Goal: Register for event/course

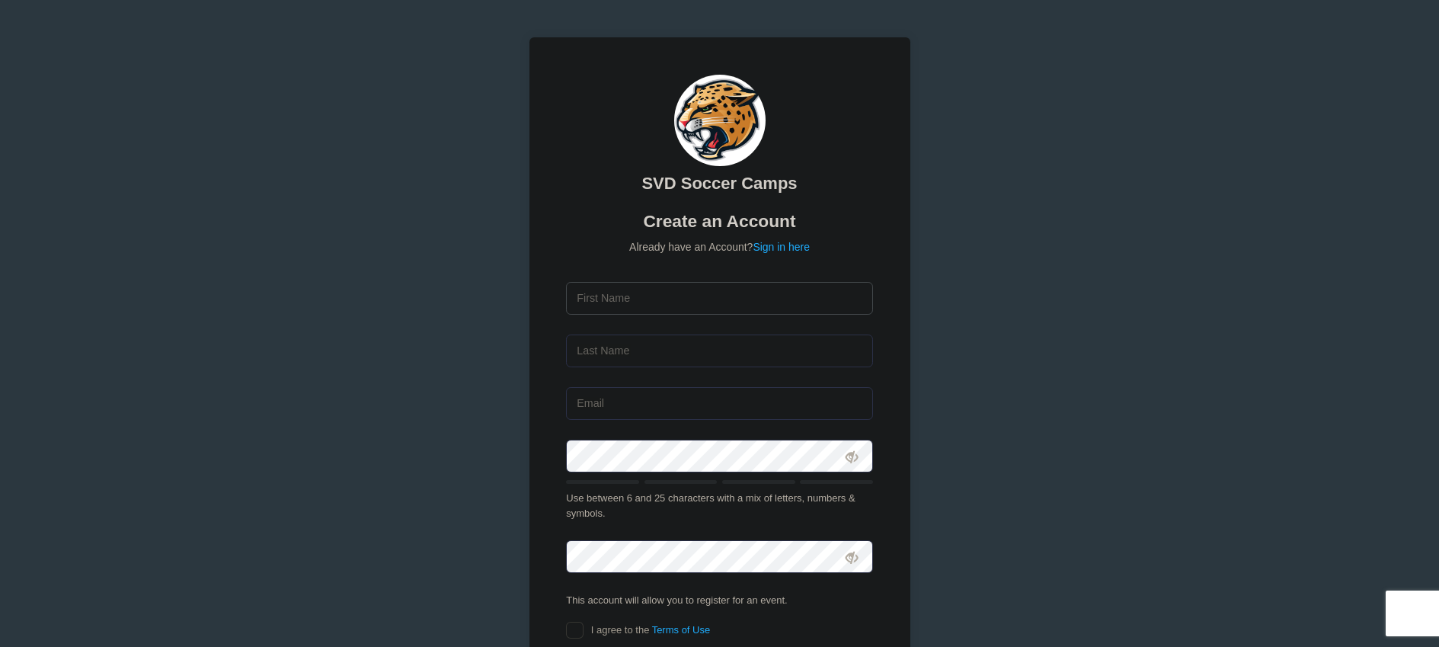
click at [743, 290] on input "text" at bounding box center [719, 298] width 307 height 33
type input "[PERSON_NAME]"
type input "[EMAIL_ADDRESS][DOMAIN_NAME]"
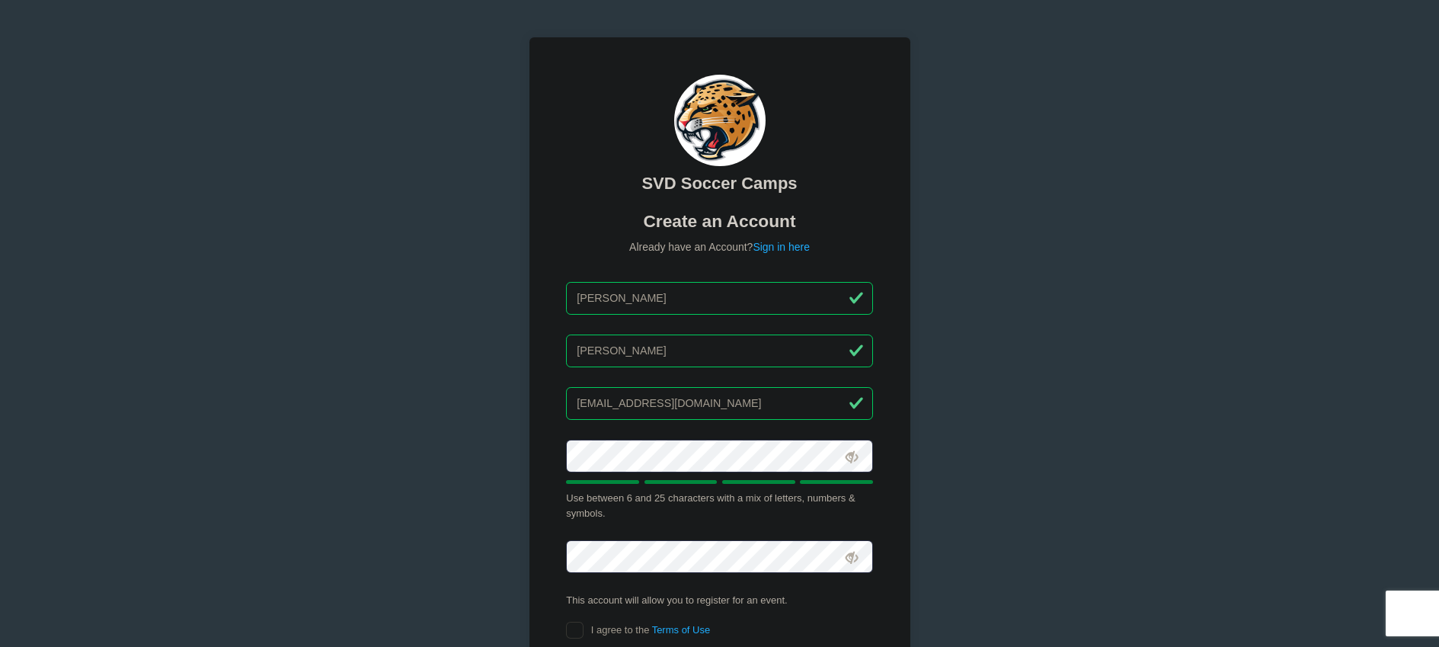
click at [553, 426] on div "SVD Soccer Camps Create an Account Already have an Account? Sign in here Ryan D…" at bounding box center [719, 396] width 381 height 718
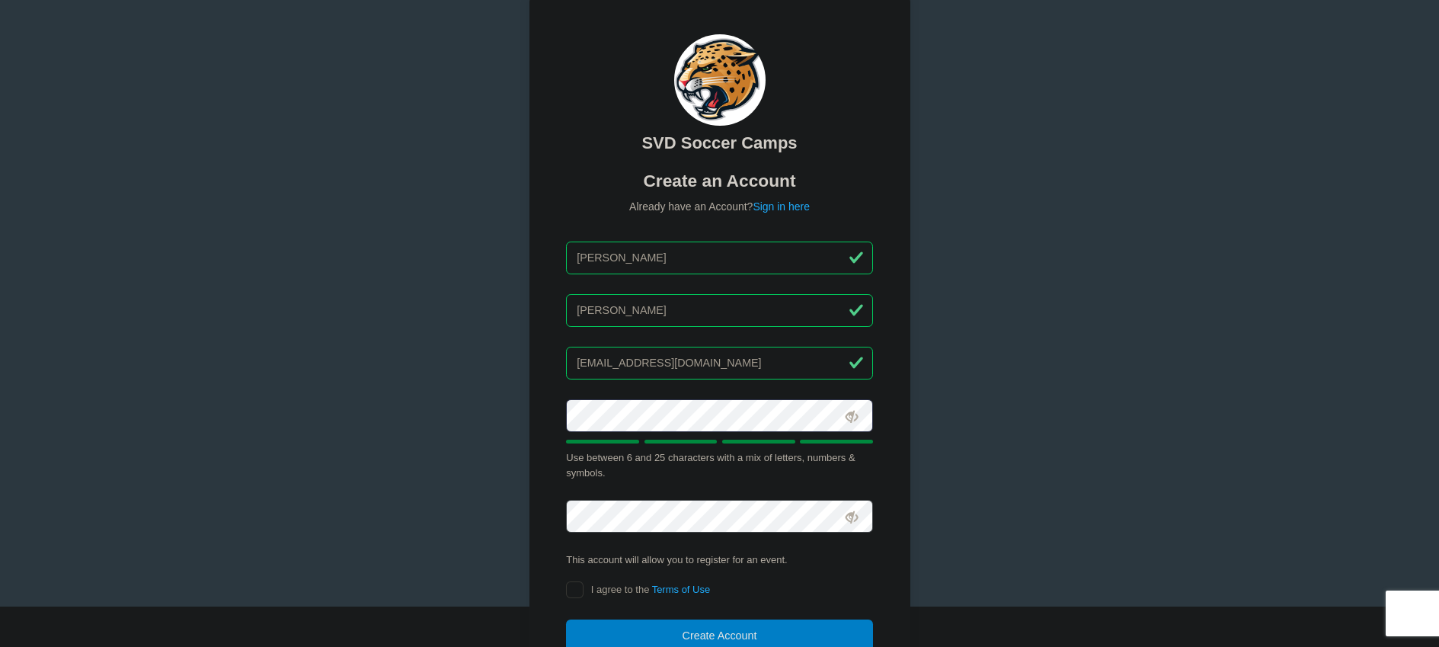
scroll to position [41, 0]
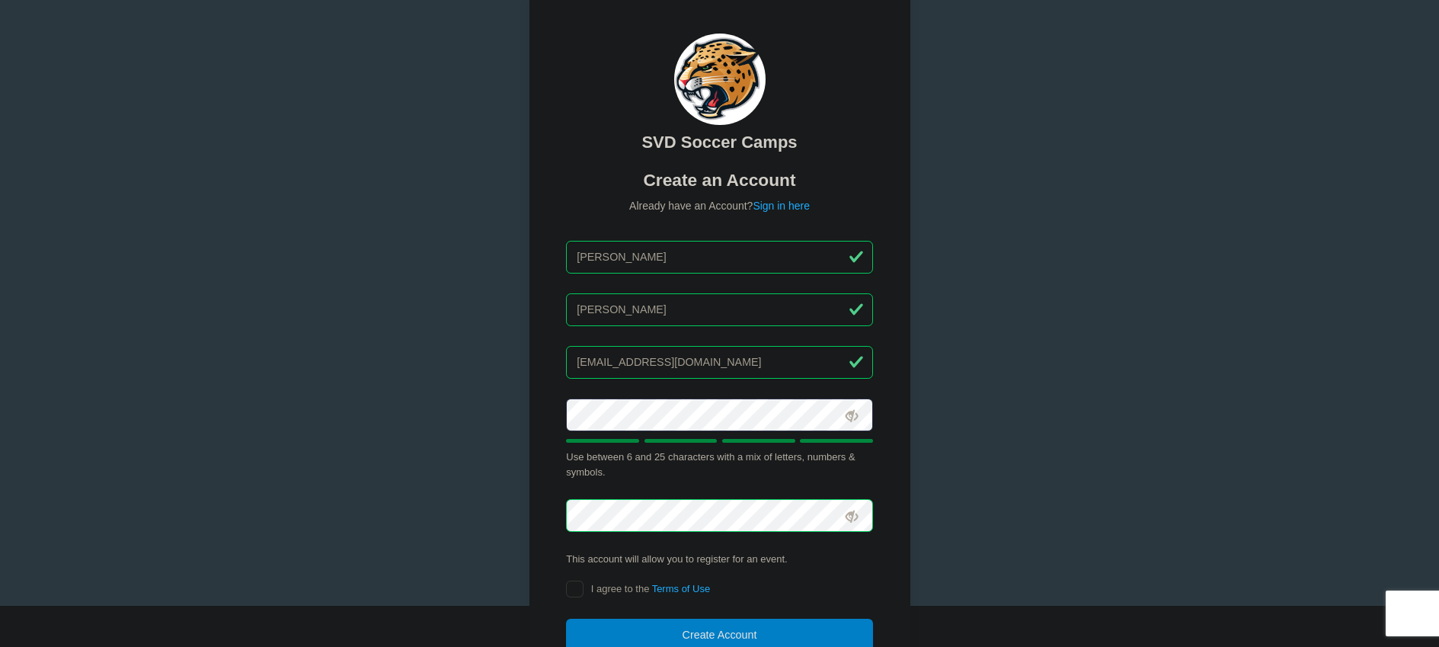
click at [523, 478] on div "SVD Soccer Camps Create an Account Already have an Account? Sign in here Ryan D…" at bounding box center [720, 373] width 406 height 779
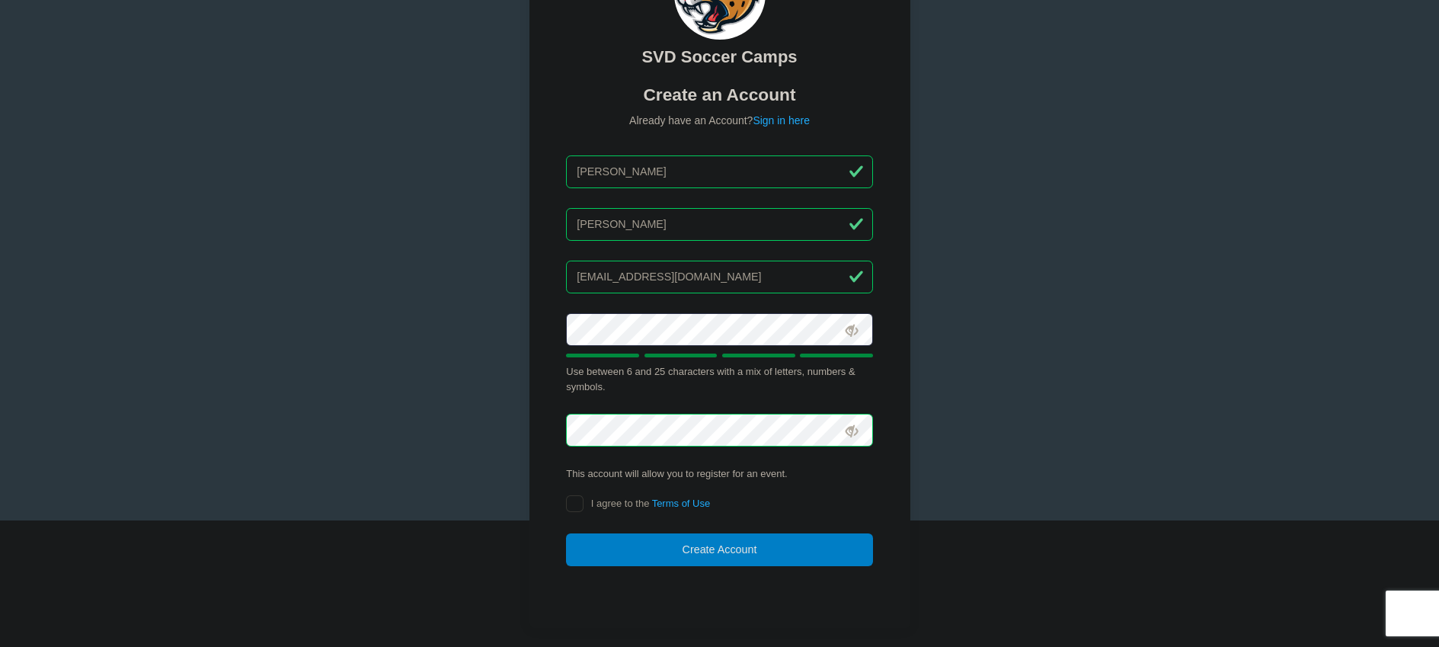
scroll to position [144, 0]
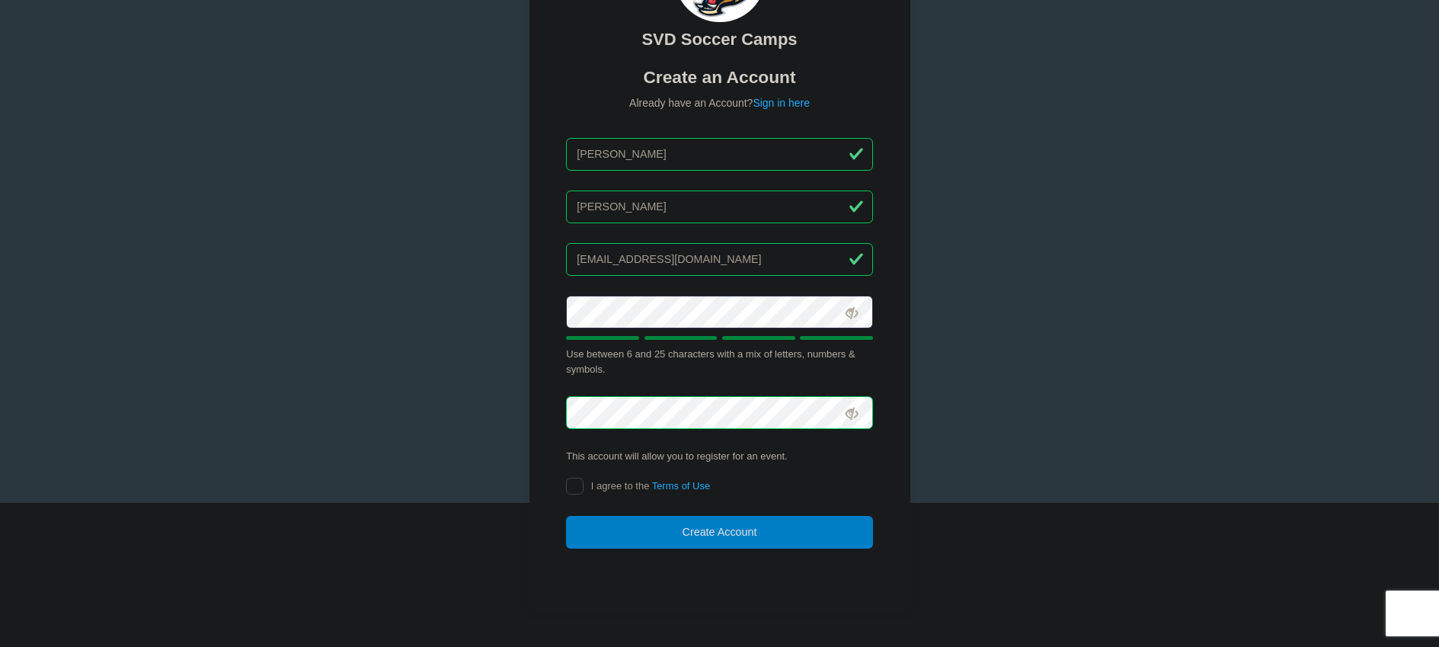
click at [572, 492] on input "I agree to the Terms of Use" at bounding box center [575, 487] width 18 height 18
checkbox input "true"
click at [680, 536] on button "Create Account" at bounding box center [719, 532] width 307 height 33
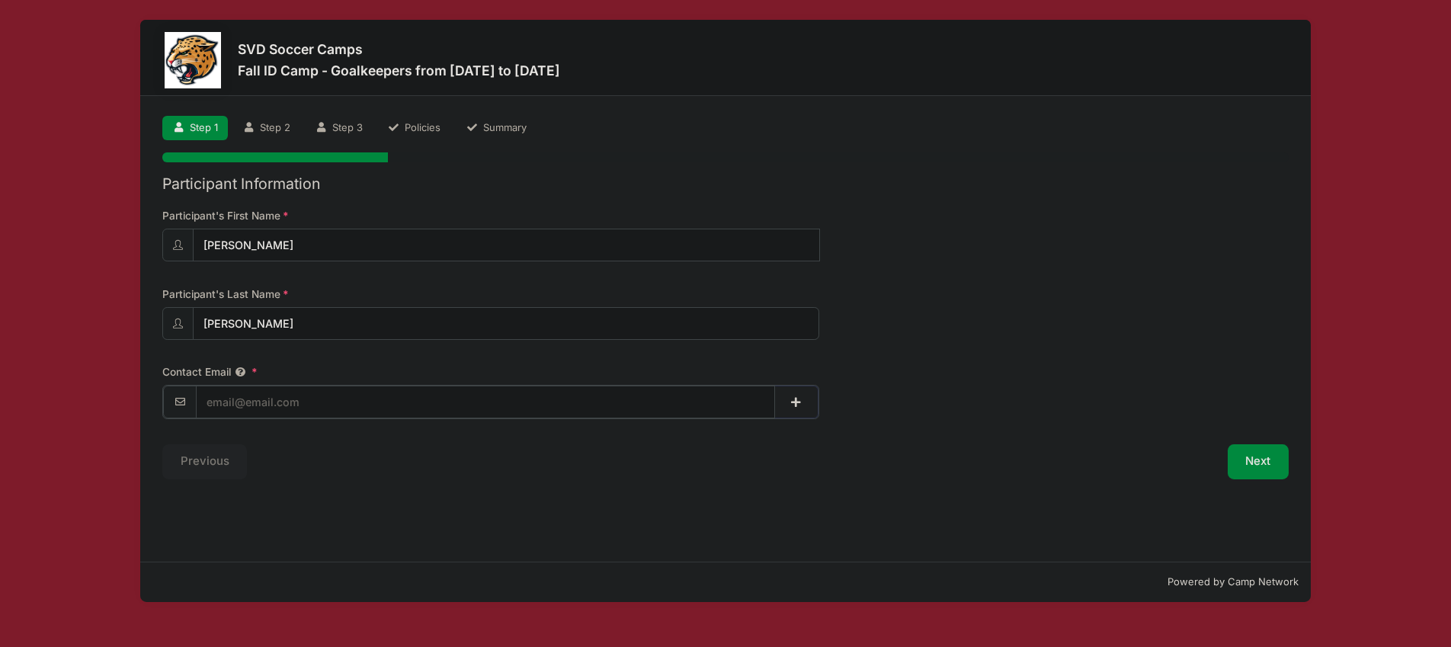
click at [259, 408] on input "Contact Email" at bounding box center [485, 401] width 579 height 33
type input "[EMAIL_ADDRESS][DOMAIN_NAME]"
click at [797, 408] on button "button" at bounding box center [796, 401] width 44 height 33
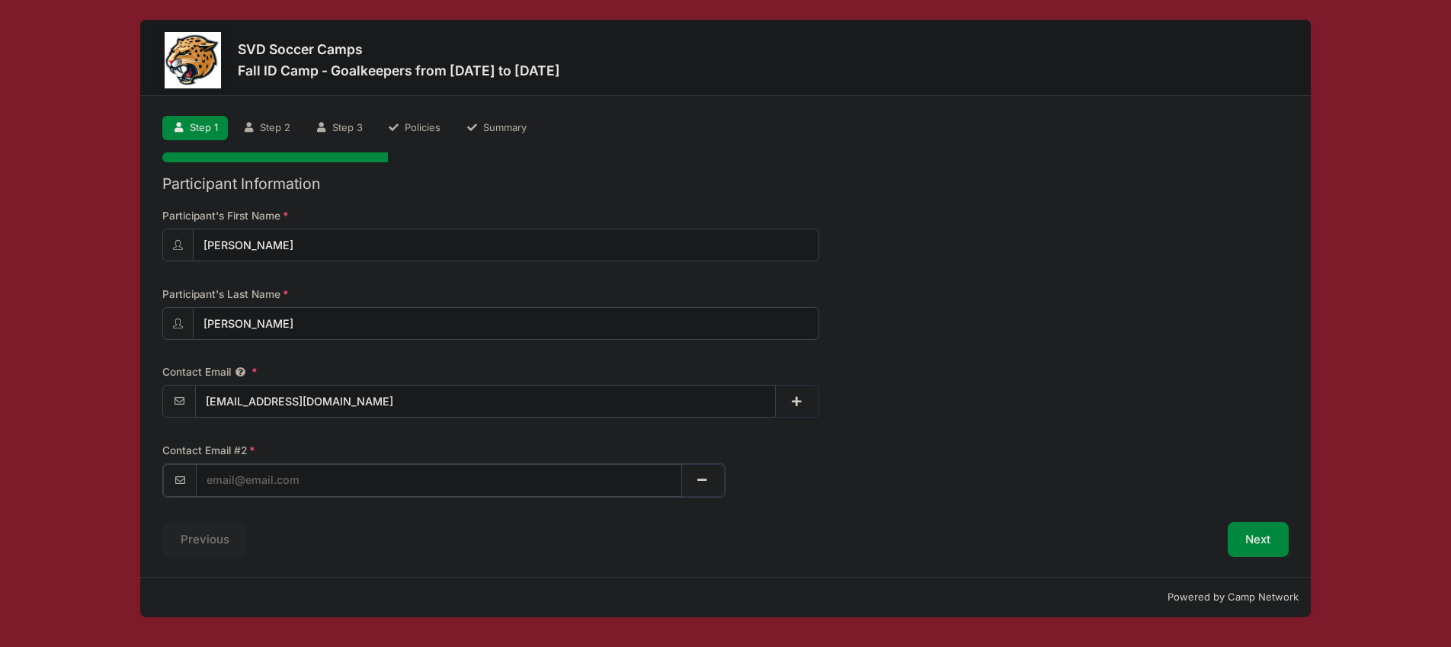
click at [340, 478] on input "text" at bounding box center [439, 480] width 486 height 33
type input "carterdorrell@icloud.com"
click at [418, 549] on div "Previous" at bounding box center [440, 537] width 571 height 35
click at [1253, 541] on button "Next" at bounding box center [1258, 537] width 62 height 35
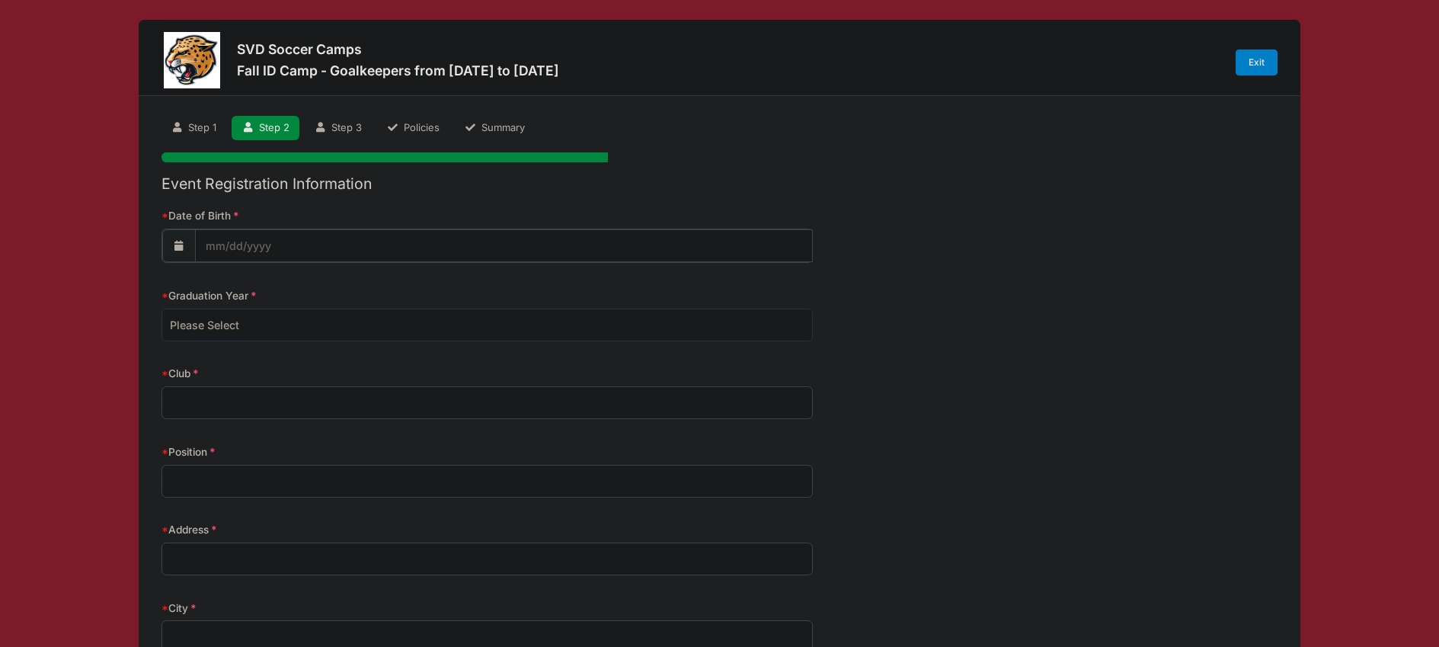
click at [485, 243] on input "Date of Birth" at bounding box center [504, 245] width 618 height 33
click at [353, 286] on span at bounding box center [357, 291] width 11 height 11
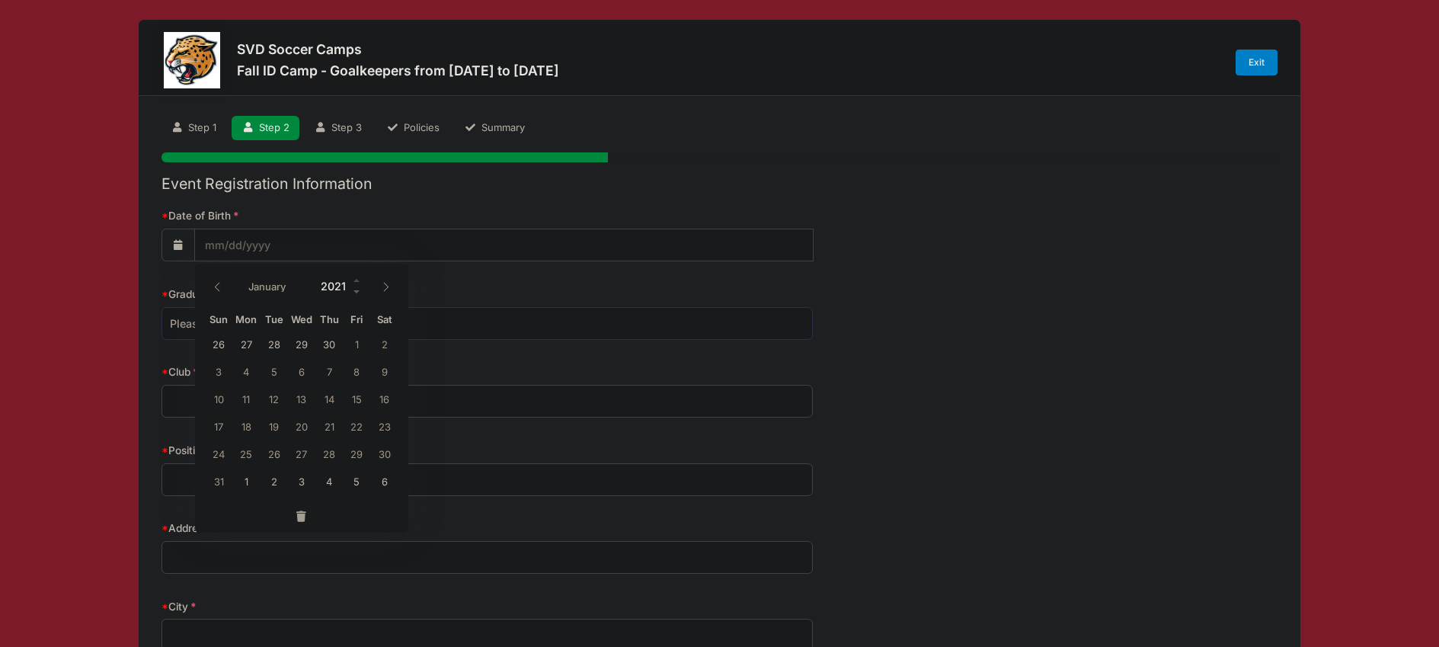
click at [353, 286] on span at bounding box center [357, 291] width 11 height 11
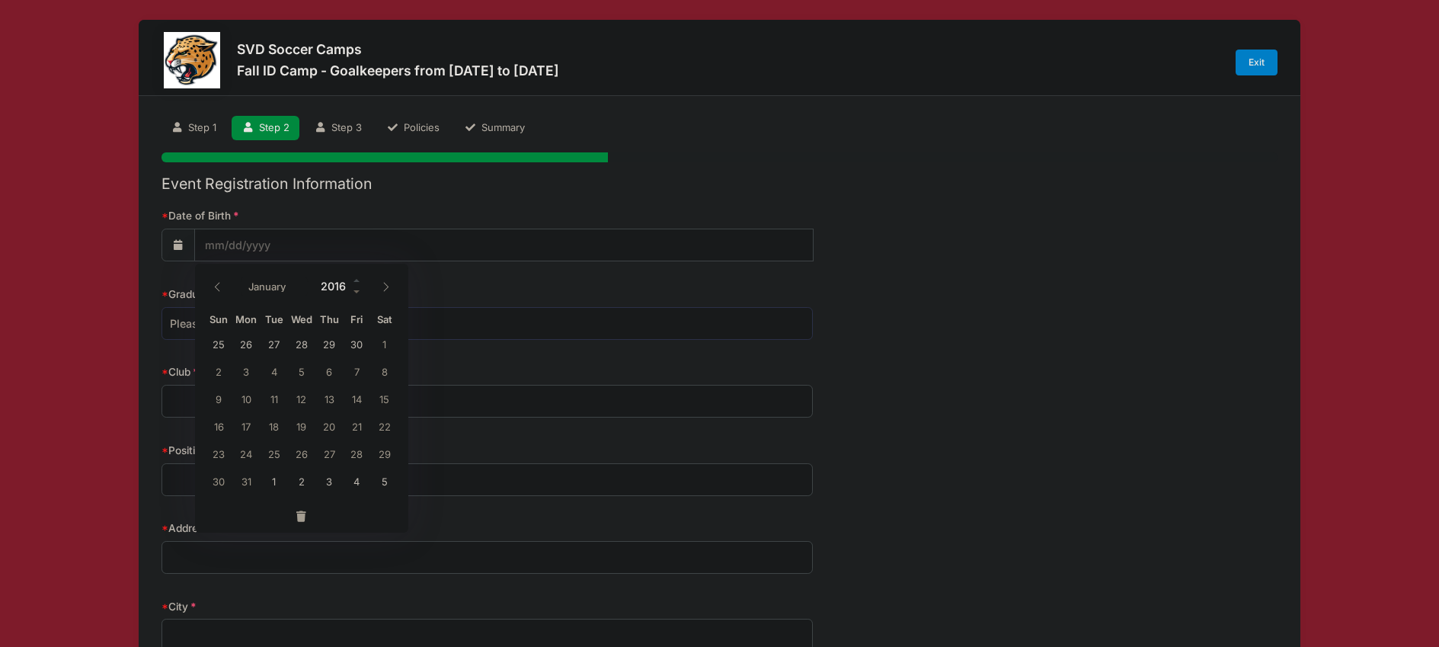
click at [353, 286] on span at bounding box center [357, 291] width 11 height 11
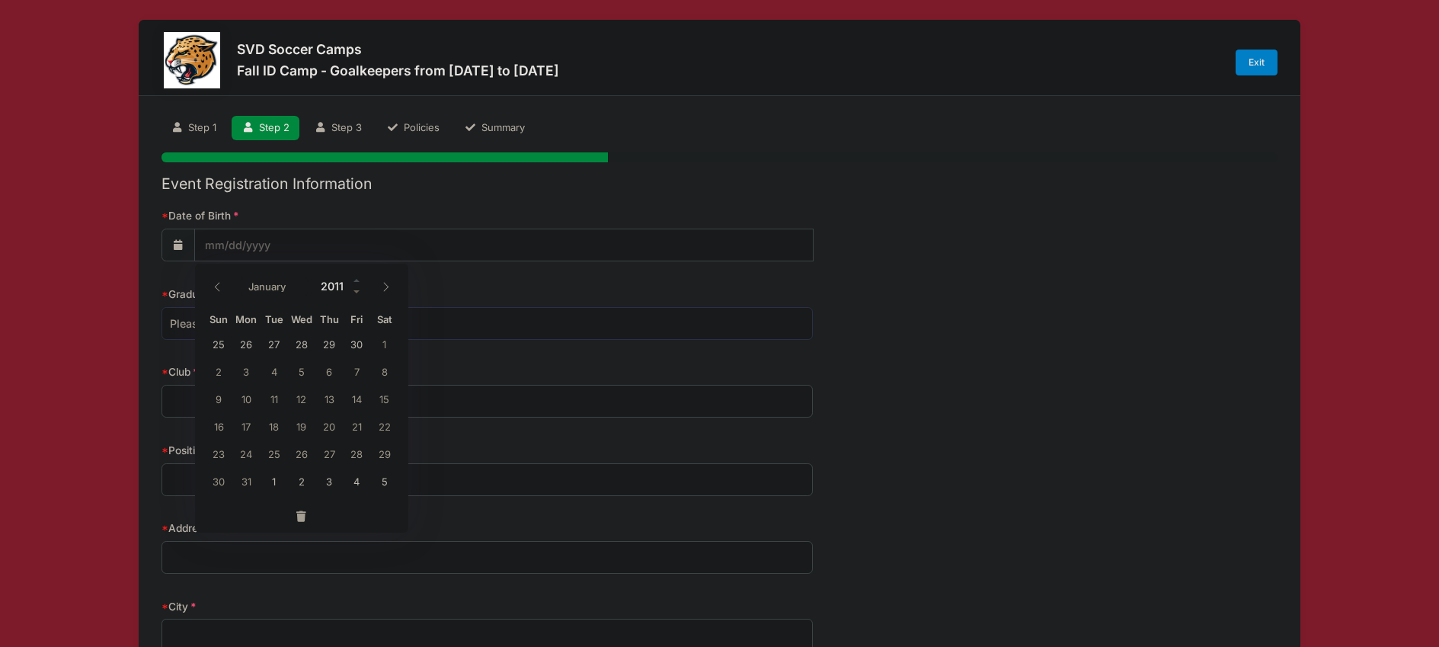
click at [353, 286] on span at bounding box center [357, 291] width 11 height 11
type input "2008"
click at [211, 287] on span at bounding box center [217, 286] width 25 height 26
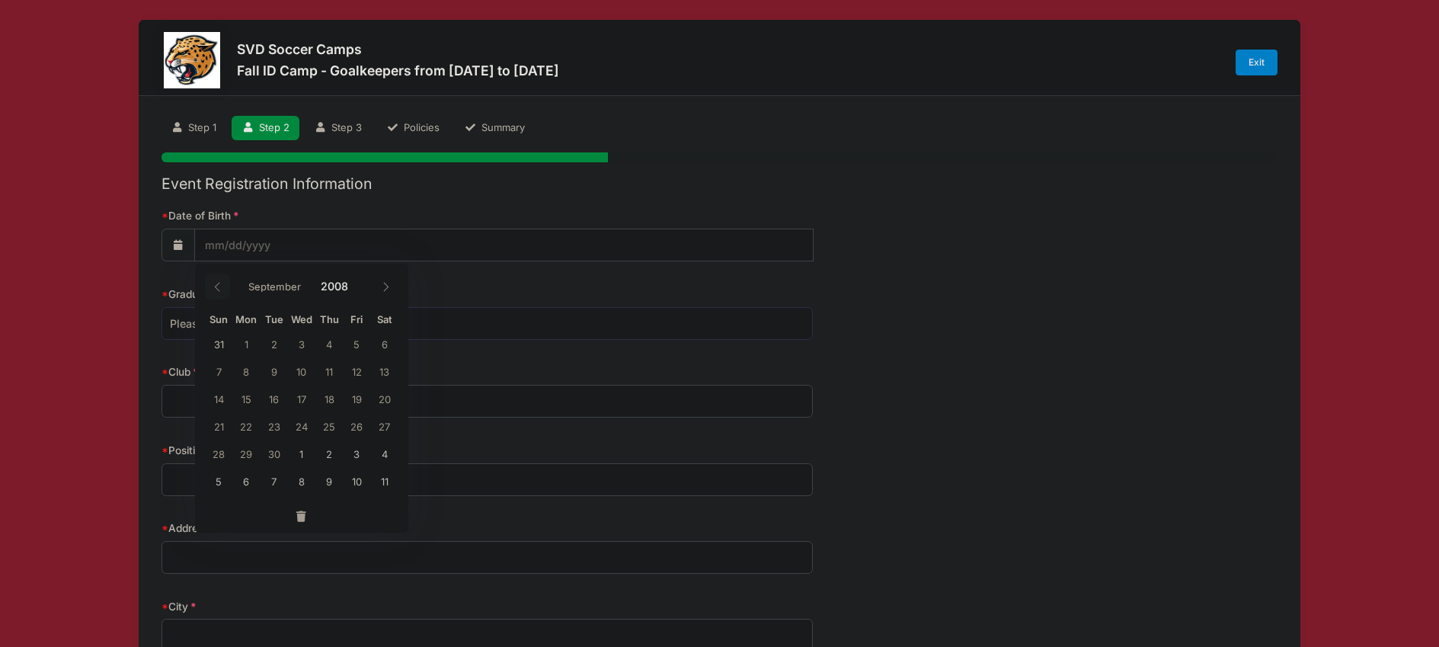
click at [211, 287] on span at bounding box center [217, 286] width 25 height 26
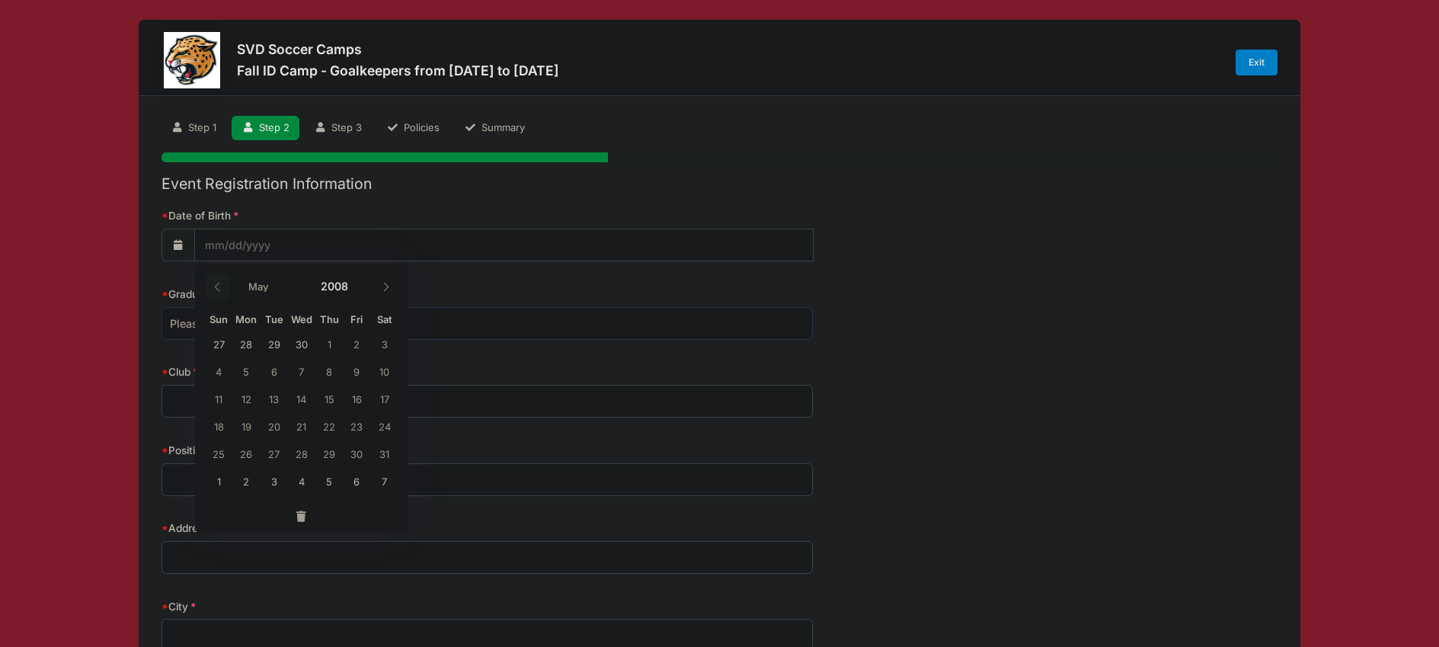
select select "3"
click at [359, 342] on span "4" at bounding box center [356, 343] width 27 height 27
type input "04/04/2008"
click at [496, 281] on form "Date of Birth 04/04/2008 Graduation Year Please Select 2024 2025 2026 2027 2028…" at bounding box center [720, 651] width 1117 height 886
click at [451, 321] on select "Please Select 2024 2025 2026 2027 2028 2029" at bounding box center [487, 323] width 651 height 33
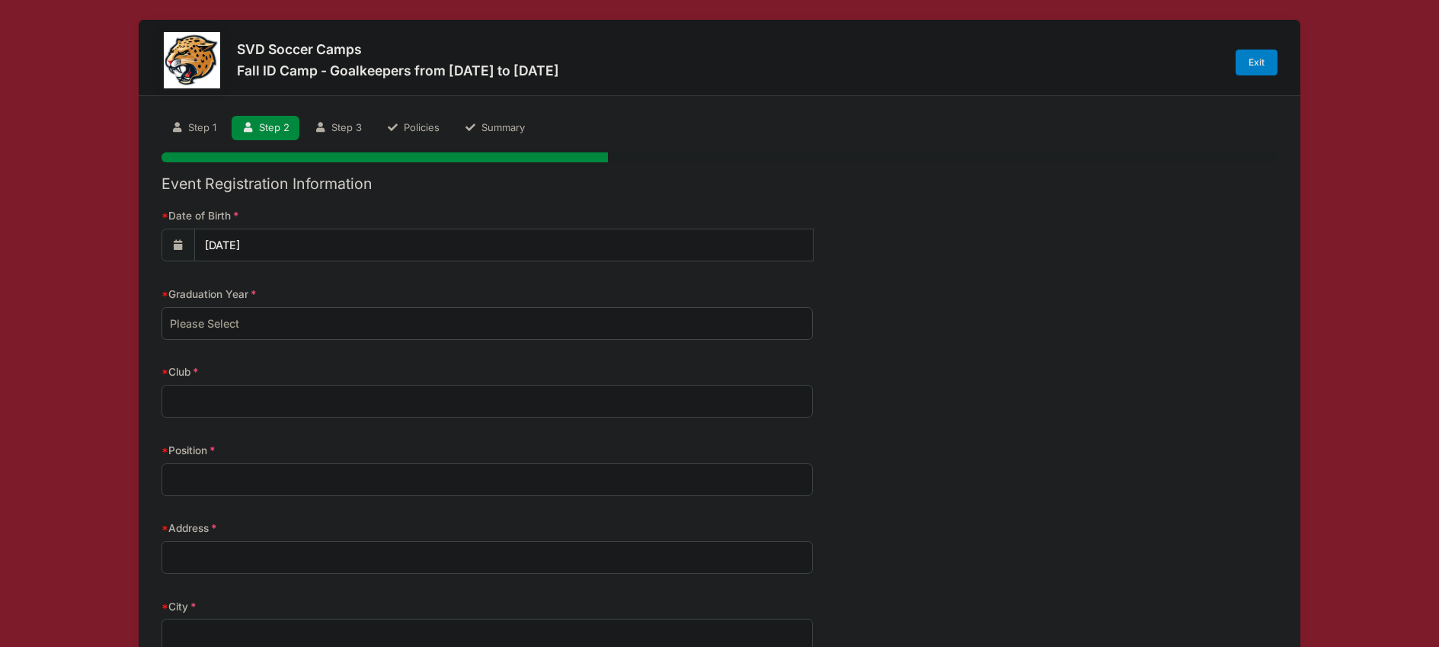
select select "2027"
click at [162, 307] on select "Please Select 2024 2025 2026 2027 2028 2029" at bounding box center [487, 323] width 651 height 33
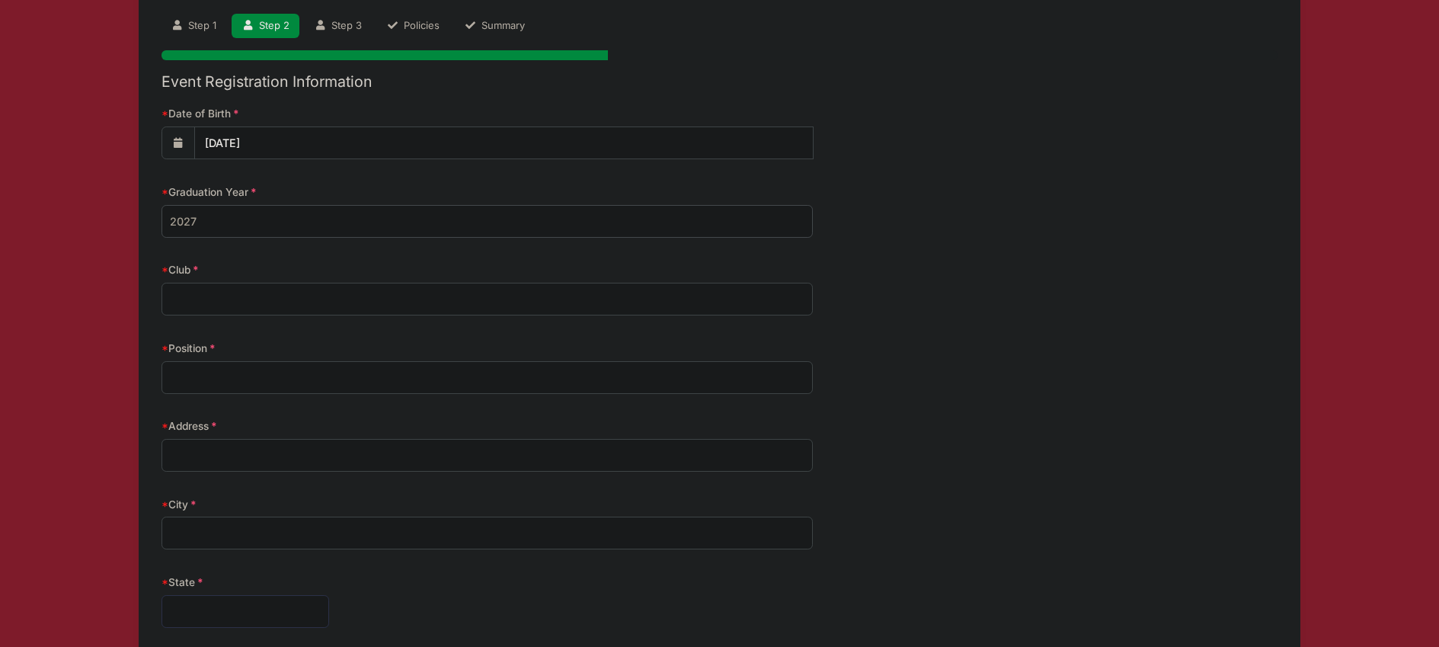
scroll to position [120, 0]
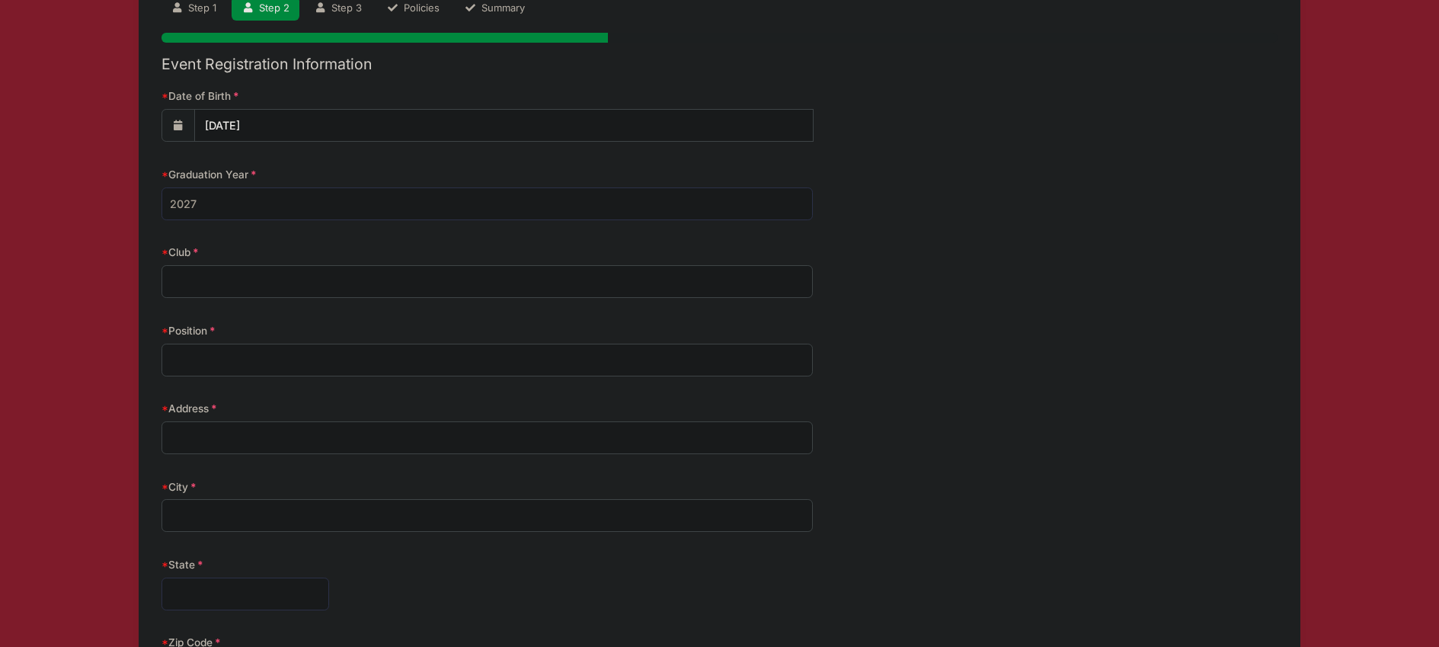
click at [659, 279] on input "Club" at bounding box center [487, 281] width 651 height 33
type input "A"
type input "Alliance Eleven (South Central Soccer Academy)"
type input "Goalkeeper"
type input "6650 W 375 N"
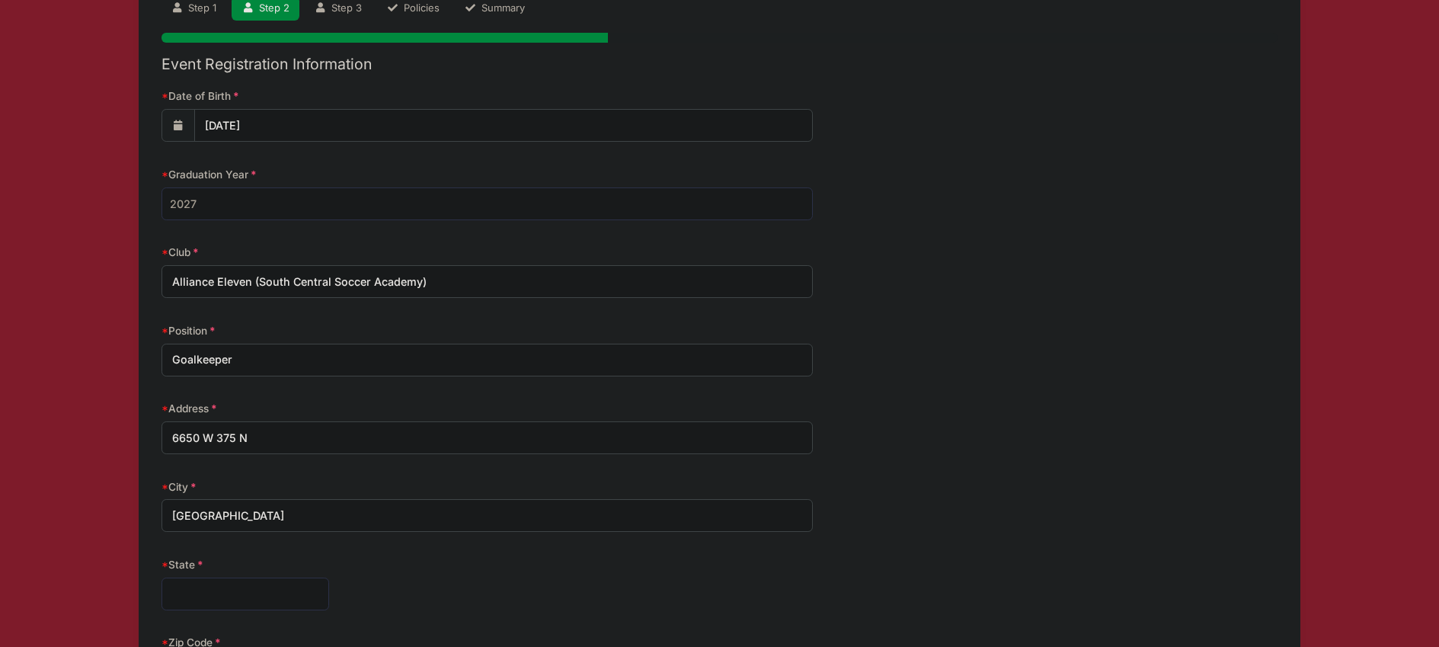
type input "Bargersville"
select select "IN"
click at [162, 577] on select "Alabama Alaska American Samoa Arizona Arkansas Armed Forces Africa Armed Forces…" at bounding box center [246, 593] width 168 height 33
click at [437, 571] on label "State" at bounding box center [348, 564] width 373 height 15
click at [329, 577] on select "Alabama Alaska American Samoa Arizona Arkansas Armed Forces Africa Armed Forces…" at bounding box center [246, 593] width 168 height 33
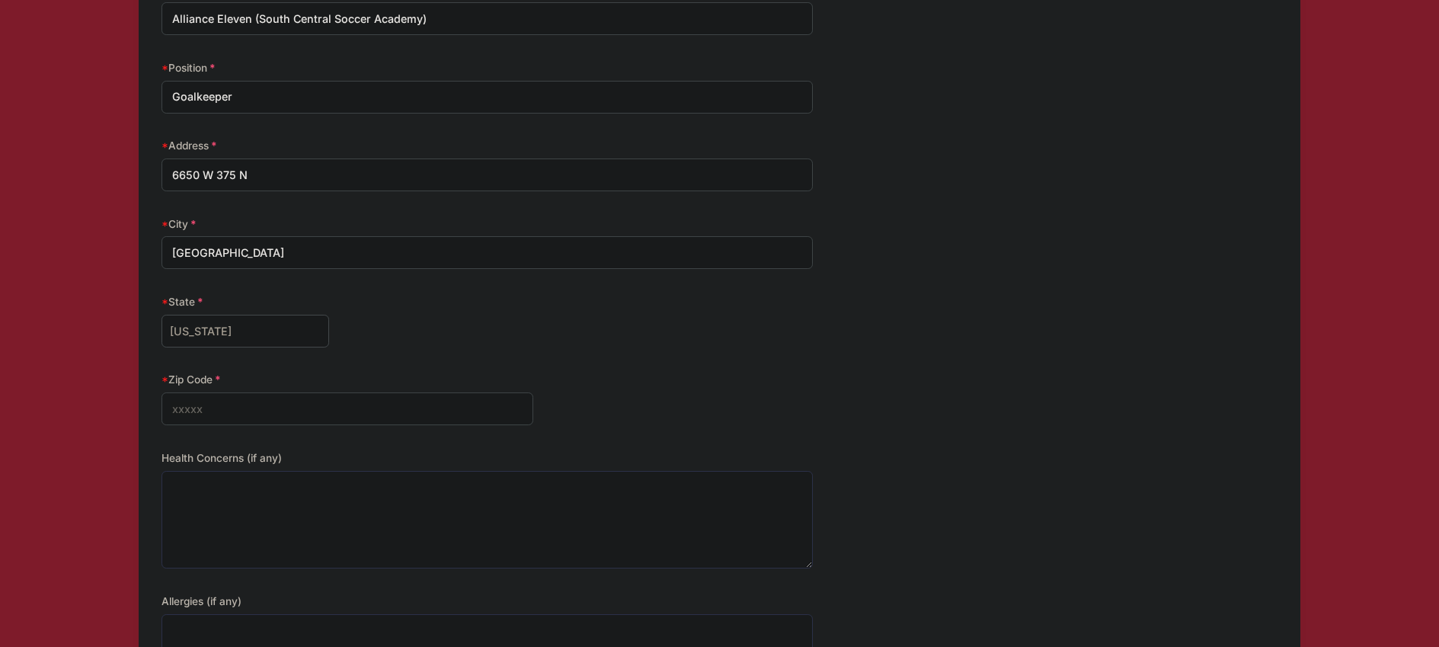
scroll to position [430, 0]
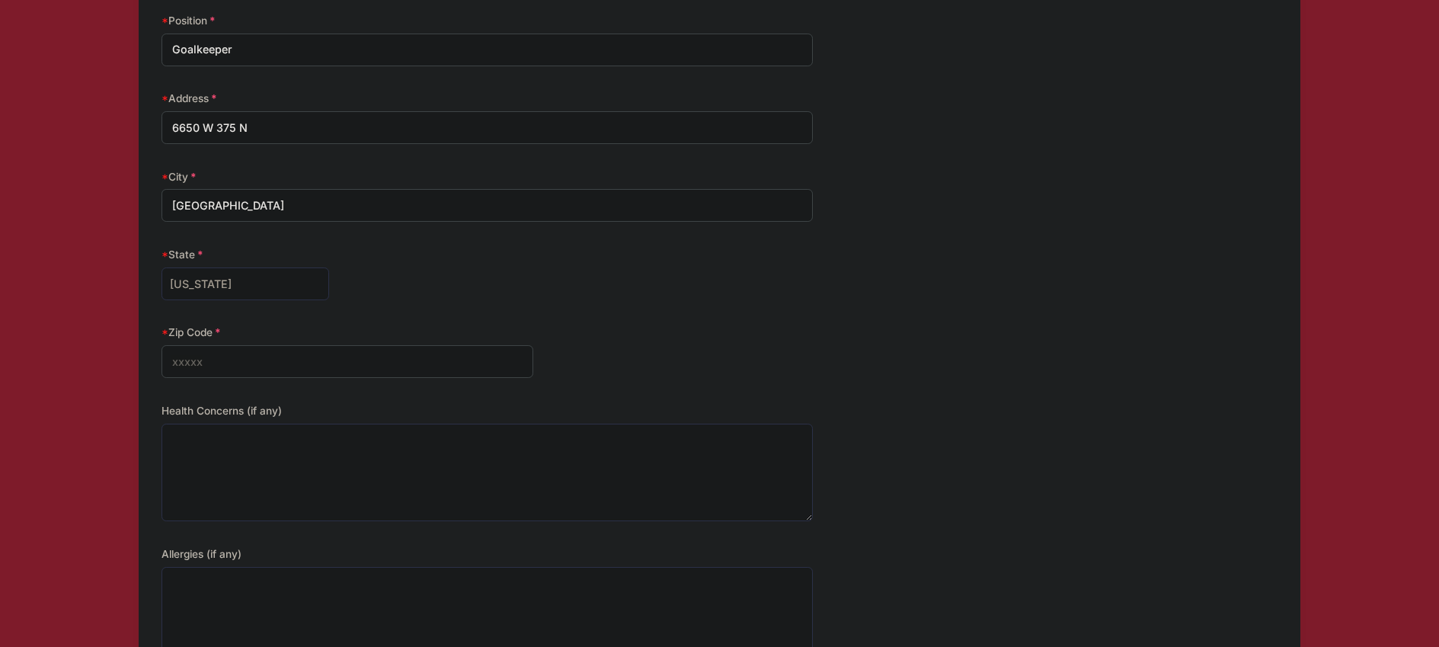
click at [315, 359] on input "Zip Code" at bounding box center [348, 361] width 373 height 33
type input "46106"
click at [734, 347] on div "Zip Code 46106" at bounding box center [720, 351] width 1117 height 53
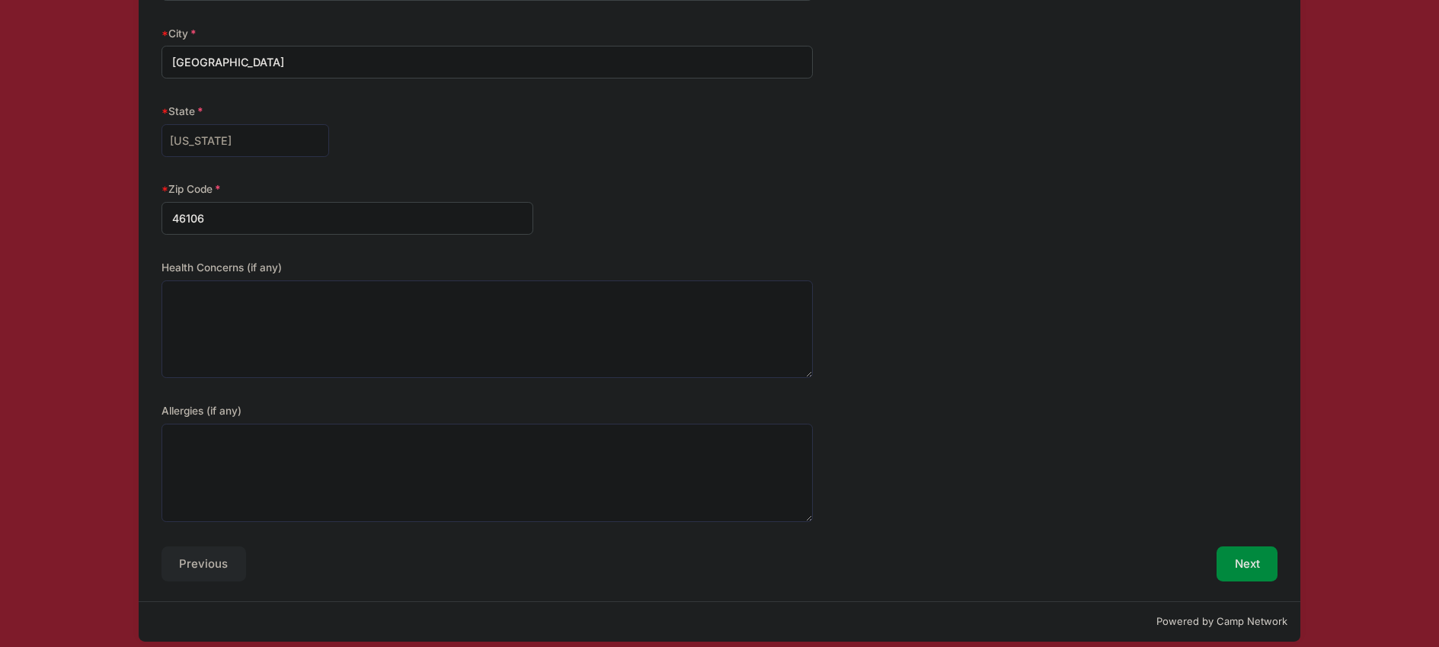
scroll to position [587, 0]
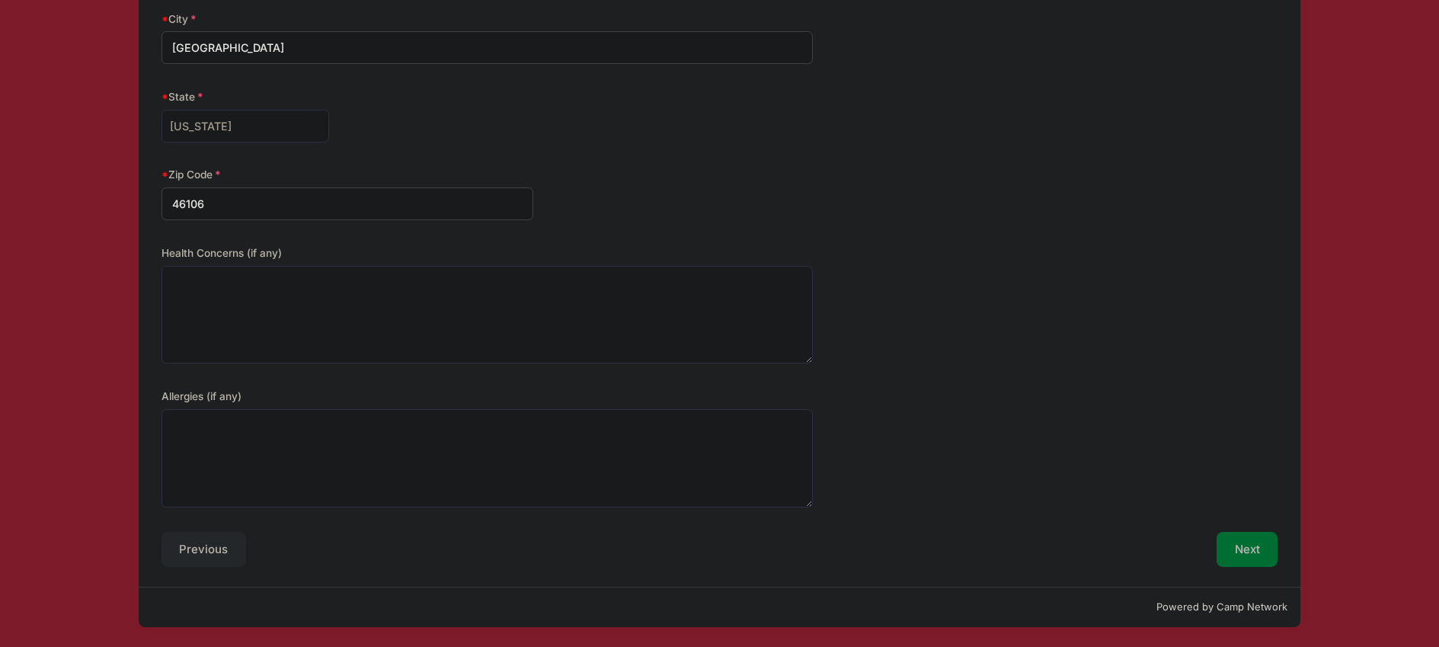
click at [1250, 551] on button "Next" at bounding box center [1248, 549] width 62 height 35
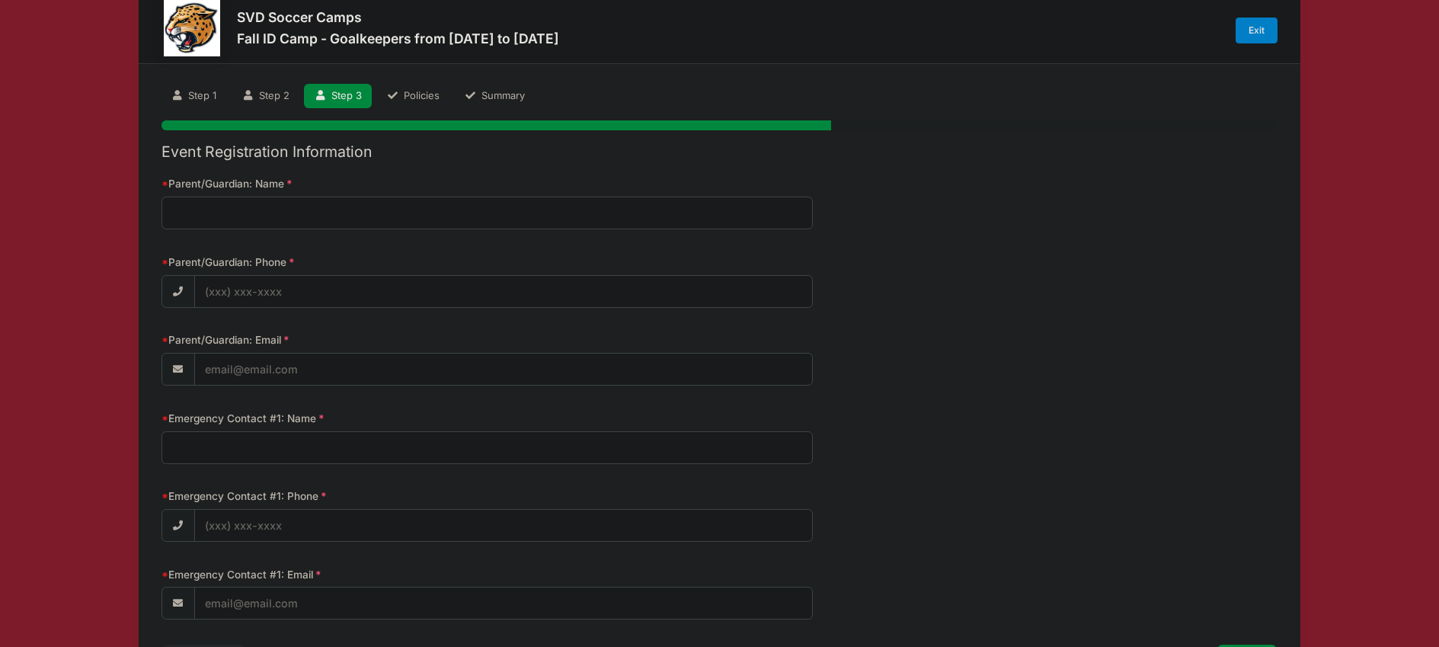
scroll to position [0, 0]
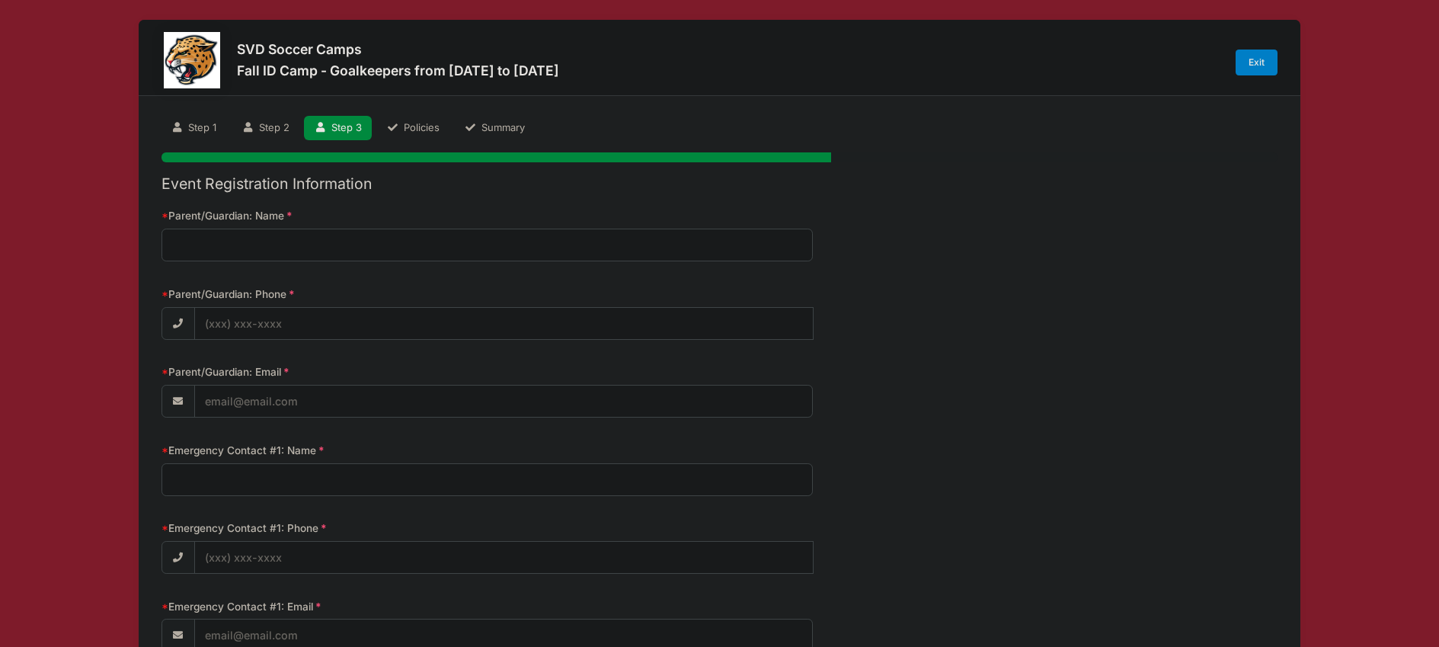
click at [568, 243] on input "Parent/Guardian: Name" at bounding box center [487, 245] width 651 height 33
type input "Ryan Dorrell"
type input "(317) 339-1893"
type input "[EMAIL_ADDRESS][DOMAIN_NAME]"
type input "Ryan Dorrell"
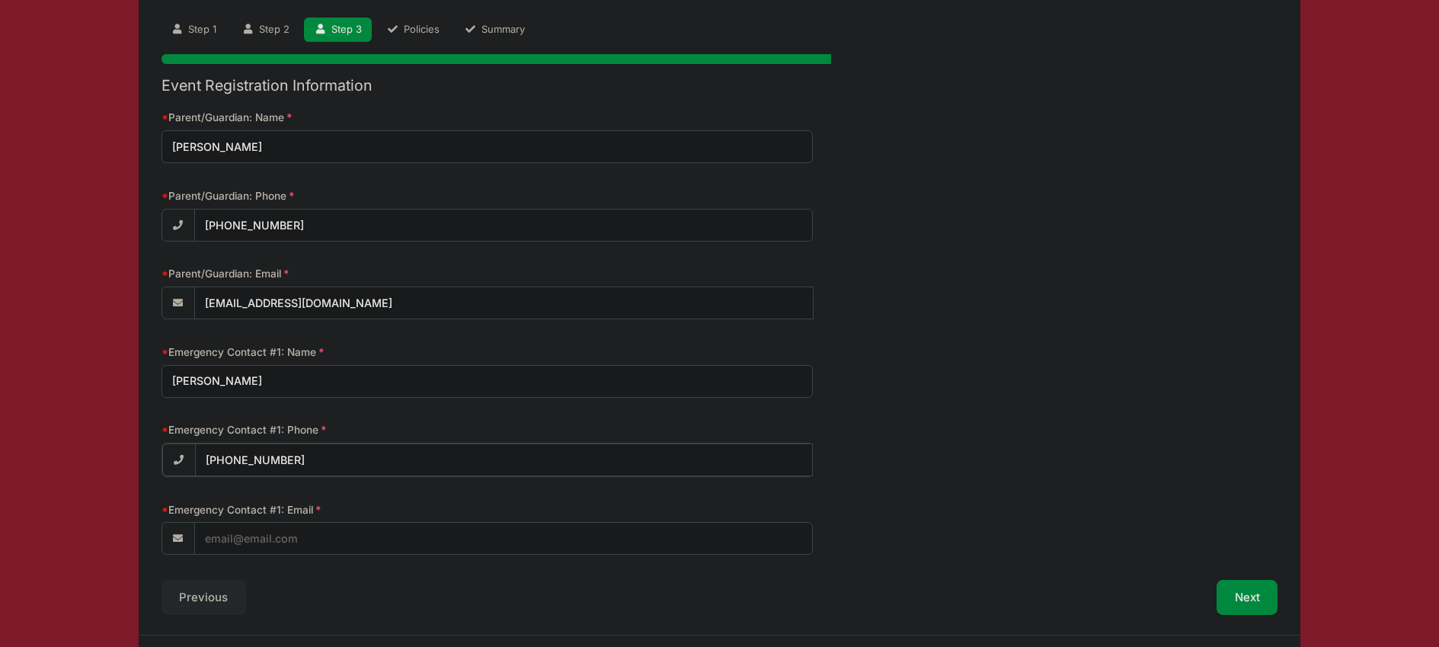
scroll to position [113, 0]
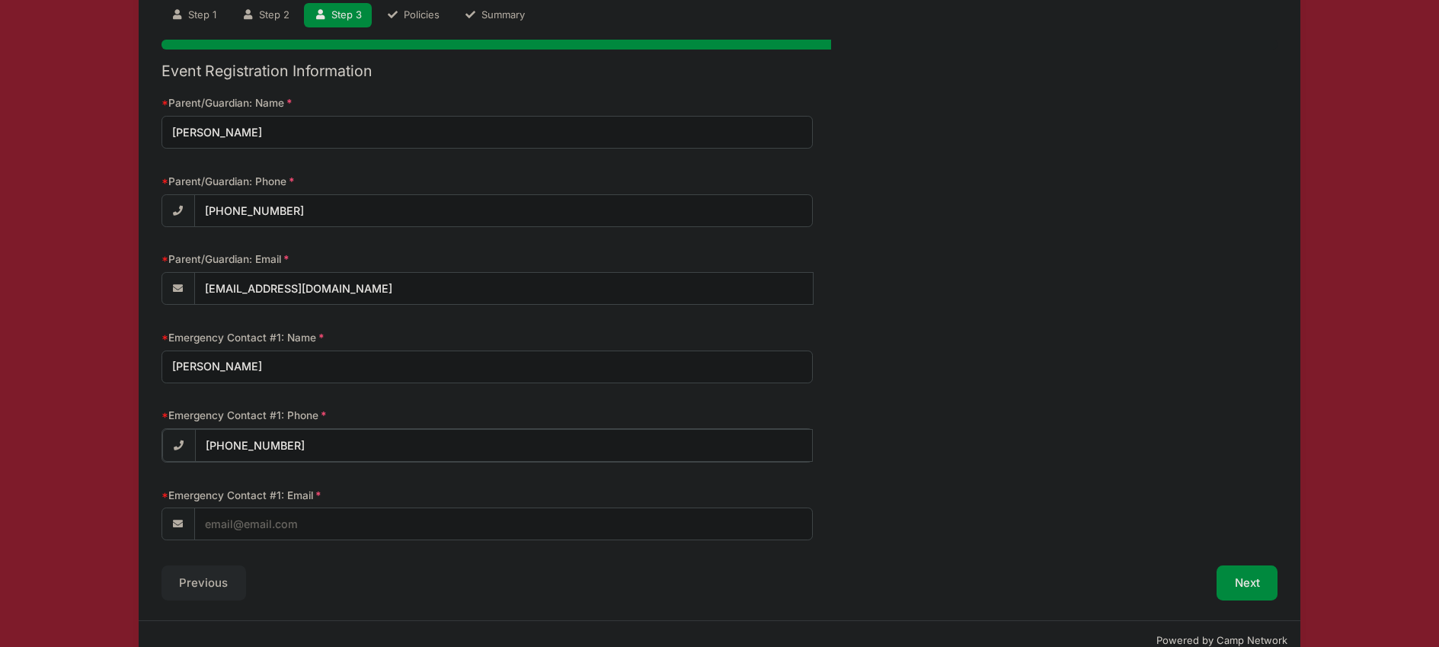
type input "(317) 339-1893"
click at [446, 520] on input "Emergency Contact #1: Email" at bounding box center [503, 523] width 617 height 33
type input "[EMAIL_ADDRESS][DOMAIN_NAME]"
click at [552, 592] on div "Previous" at bounding box center [437, 581] width 566 height 35
click at [1236, 589] on button "Next" at bounding box center [1248, 581] width 62 height 35
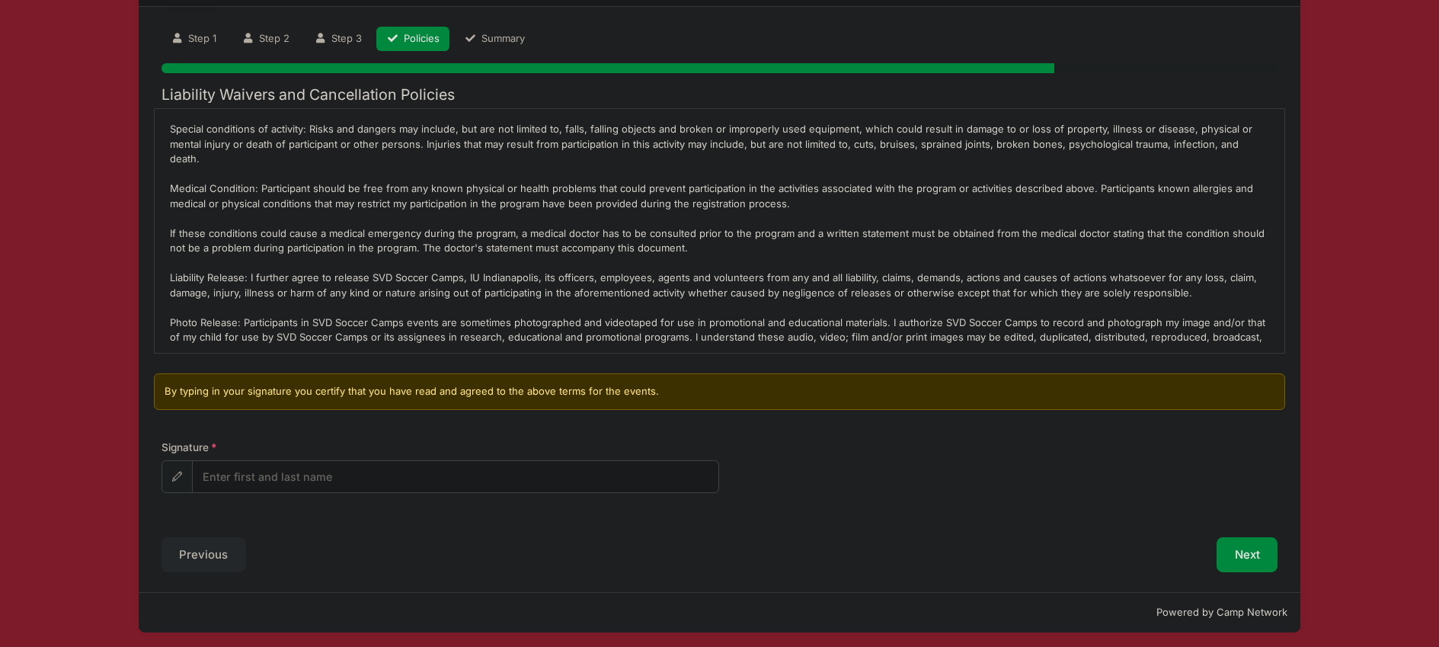
scroll to position [94, 0]
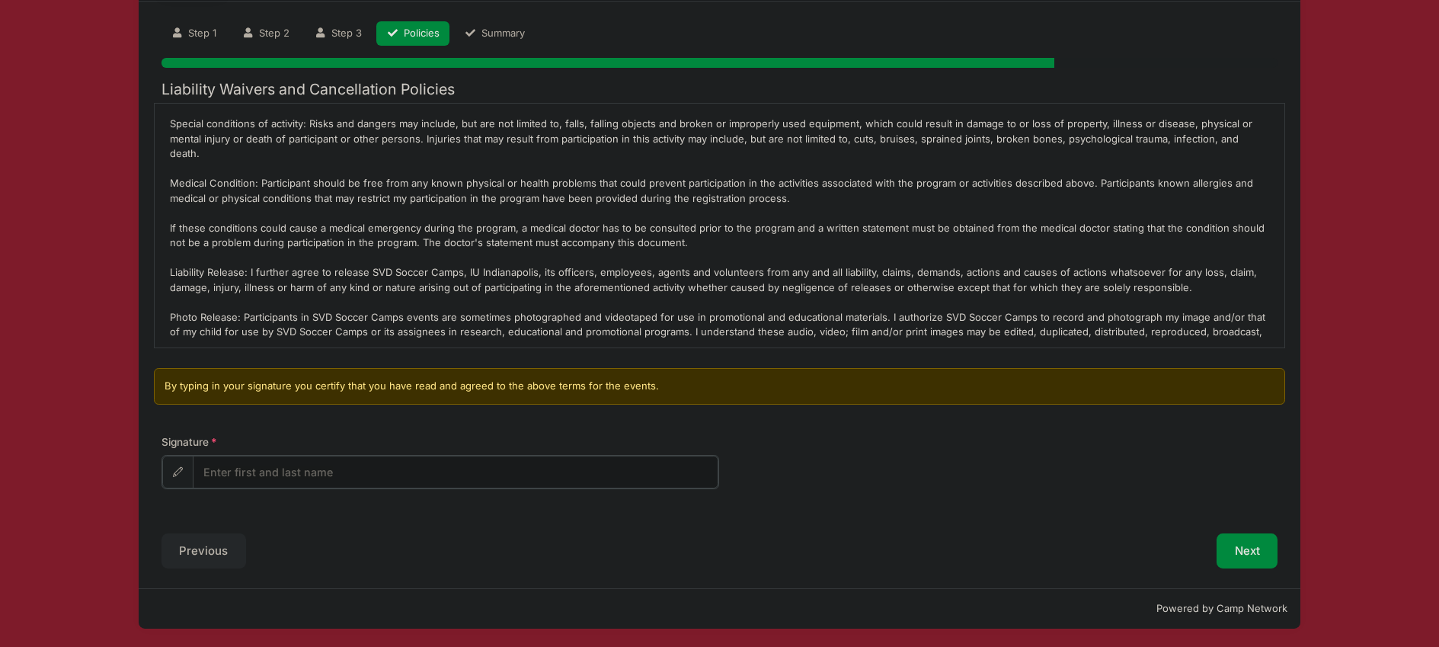
click at [343, 477] on input "Signature" at bounding box center [456, 472] width 526 height 33
type input "Ryan Dorrell"
click at [884, 502] on div "Signature Ryan Dorrell" at bounding box center [719, 473] width 1131 height 78
click at [1248, 545] on button "Next" at bounding box center [1248, 549] width 62 height 35
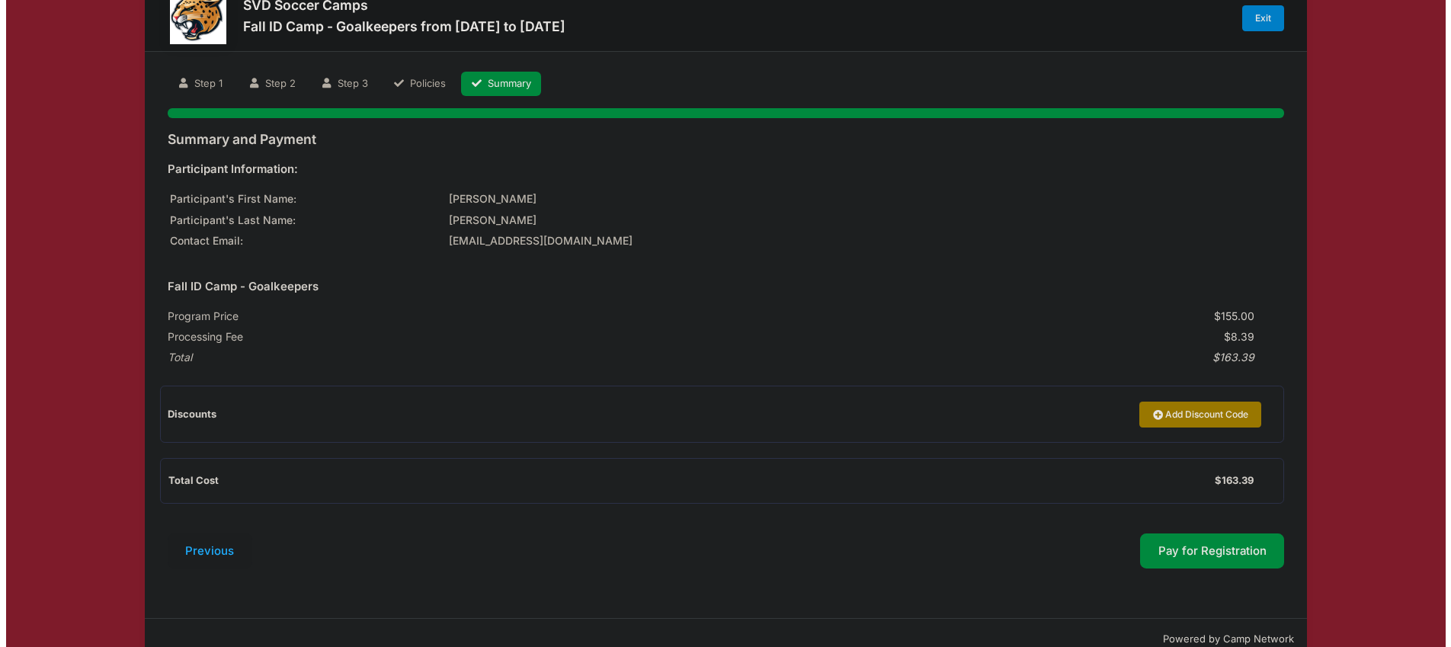
scroll to position [75, 0]
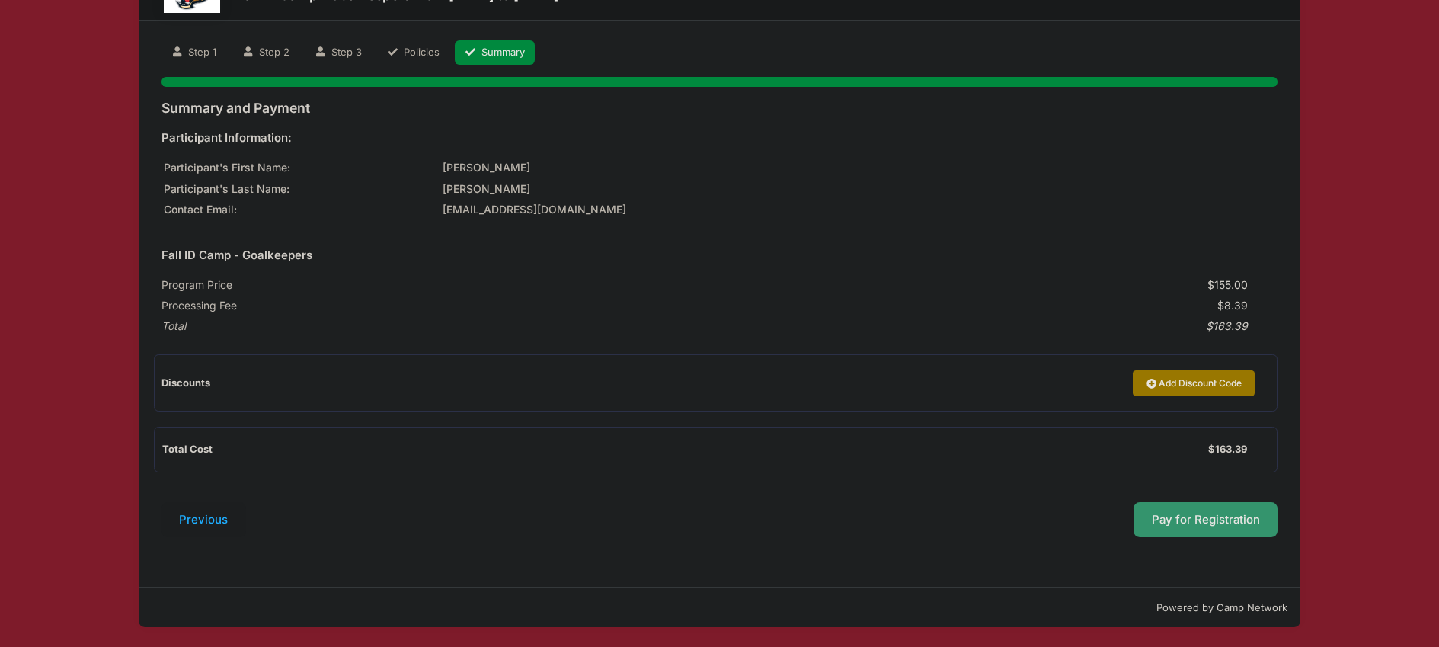
click at [1203, 524] on button "Pay for Registration" at bounding box center [1206, 519] width 145 height 35
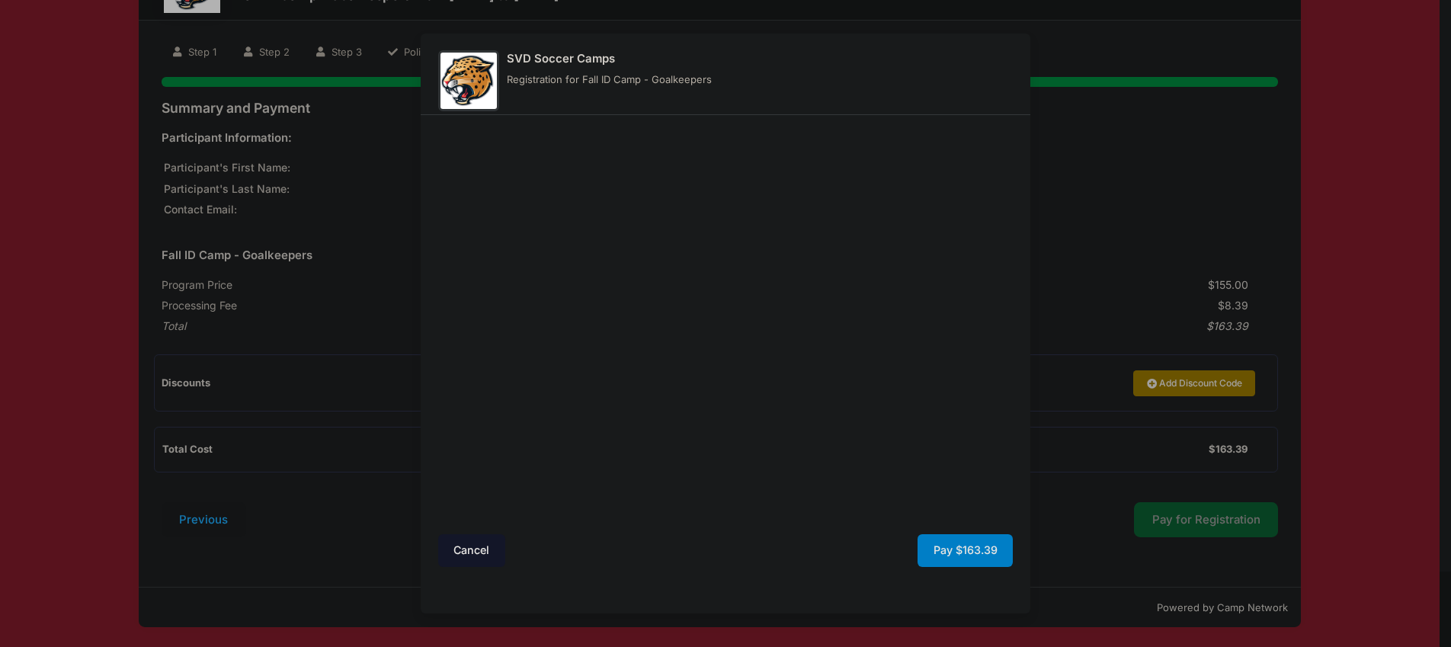
click at [795, 441] on div at bounding box center [873, 324] width 280 height 404
click at [832, 447] on div at bounding box center [873, 324] width 280 height 404
click at [968, 545] on button "Pay $163.39" at bounding box center [964, 550] width 95 height 33
